Goal: Entertainment & Leisure: Consume media (video, audio)

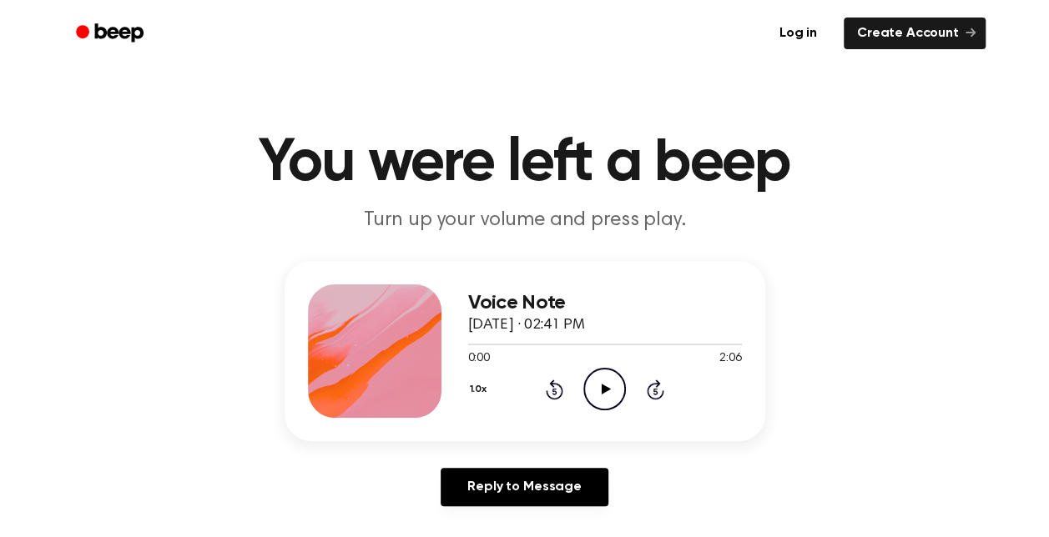
click at [602, 392] on icon at bounding box center [605, 389] width 9 height 11
click at [622, 388] on icon "Play Audio" at bounding box center [604, 389] width 43 height 43
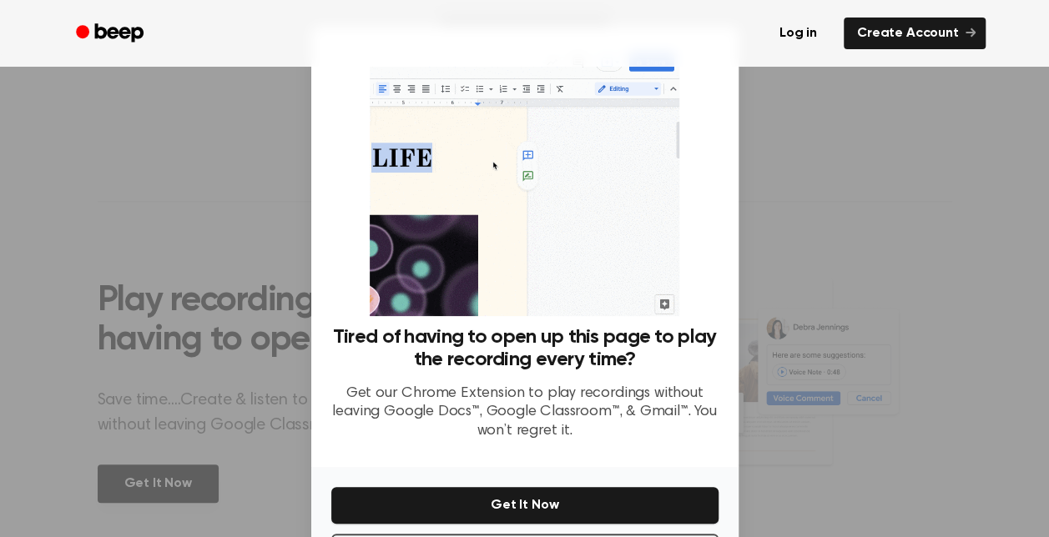
scroll to position [70, 0]
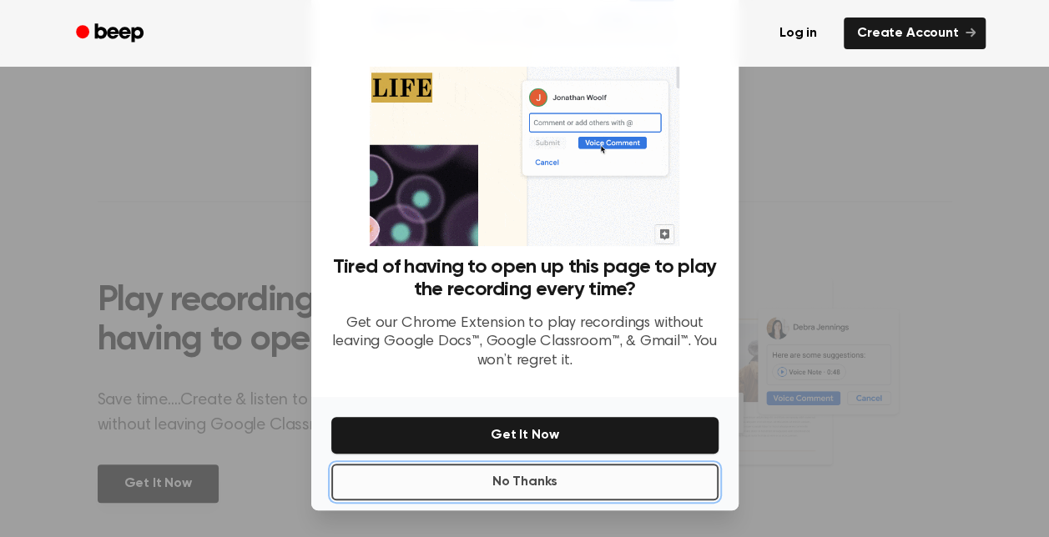
click at [556, 474] on button "No Thanks" at bounding box center [524, 482] width 387 height 37
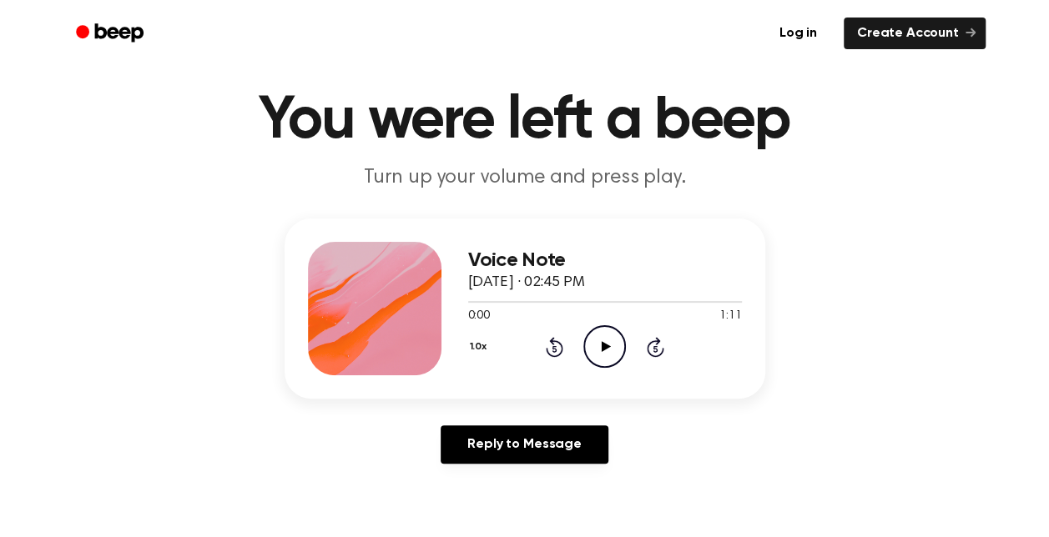
scroll to position [0, 0]
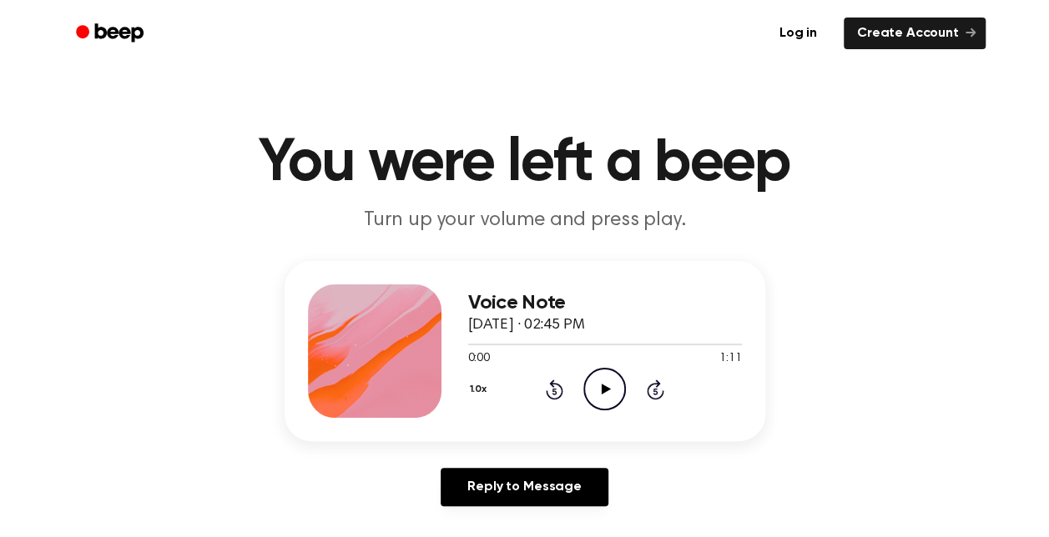
click at [594, 392] on icon "Play Audio" at bounding box center [604, 389] width 43 height 43
